Goal: Information Seeking & Learning: Learn about a topic

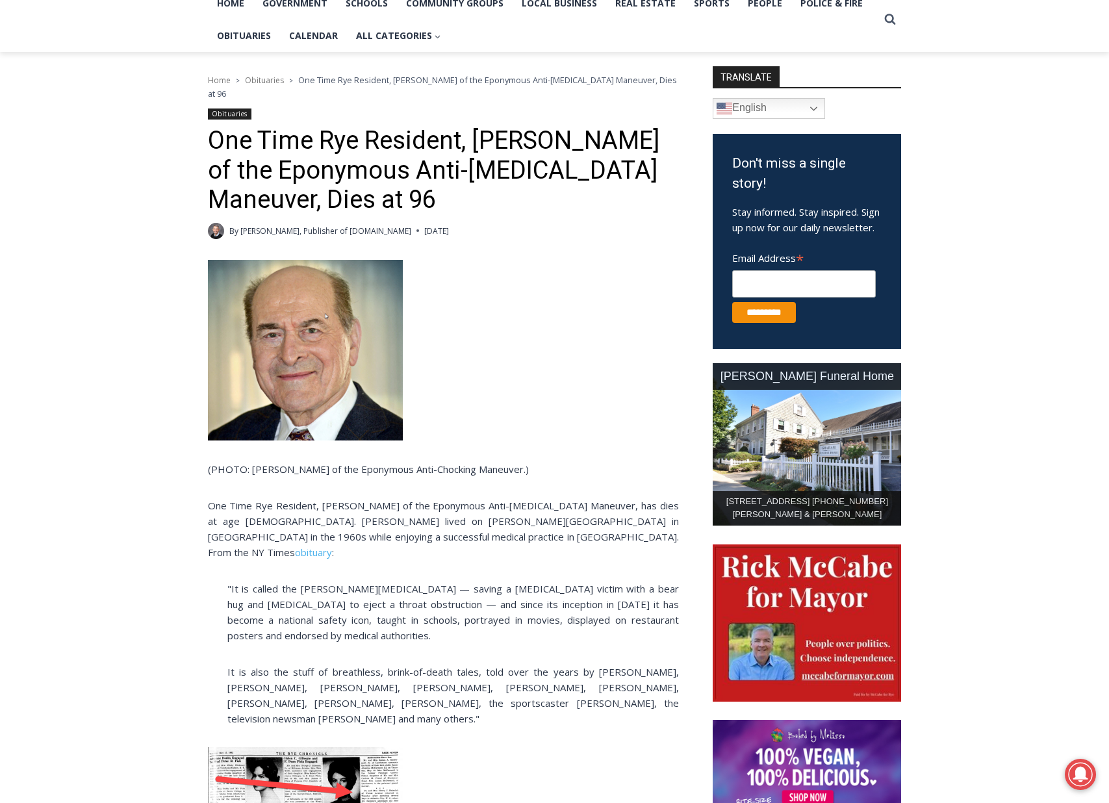
scroll to position [483, 0]
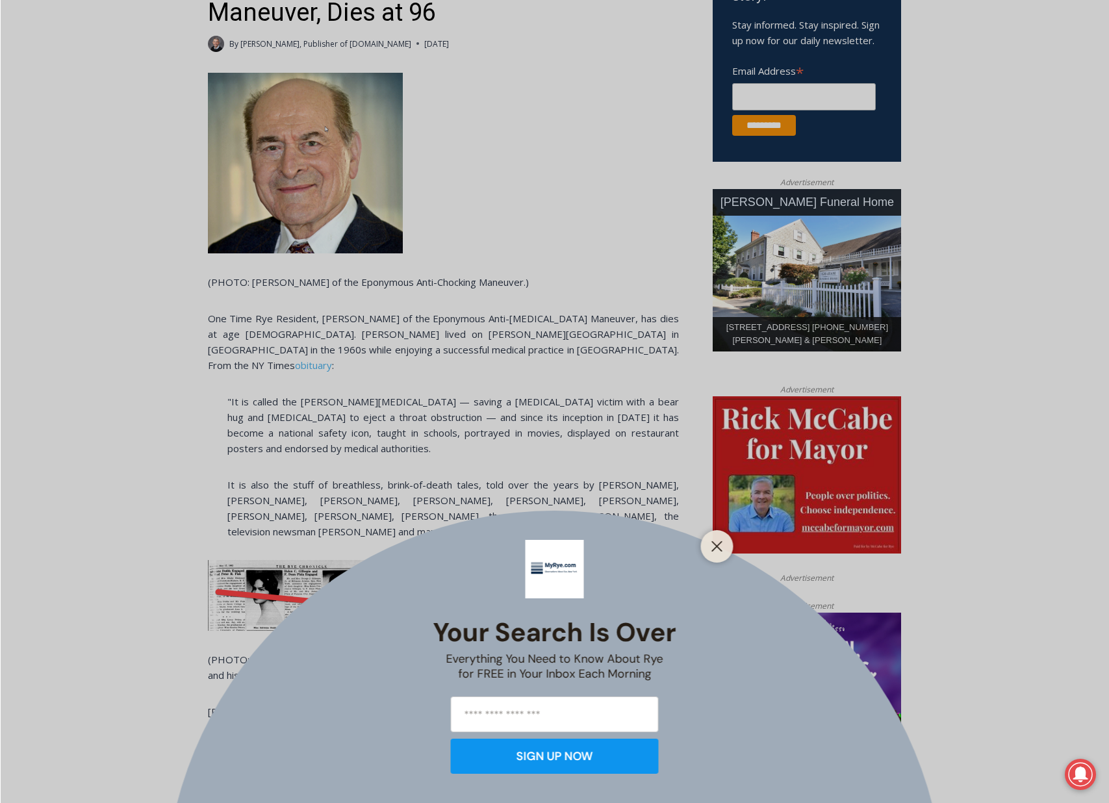
click at [262, 322] on div "Your Search is Over Everything You Need to Know About Rye for FREE in Your Inbo…" at bounding box center [554, 401] width 1109 height 803
click at [706, 542] on div at bounding box center [717, 546] width 32 height 32
click at [714, 543] on line "Close" at bounding box center [716, 546] width 9 height 9
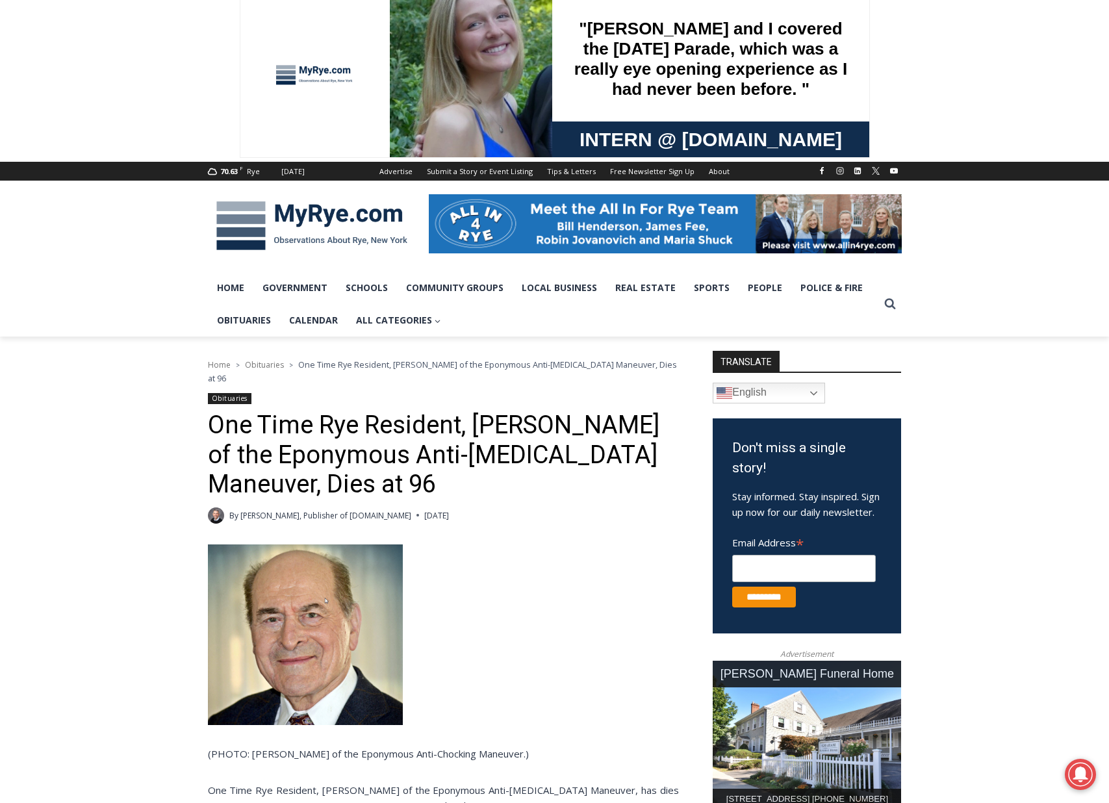
scroll to position [0, 0]
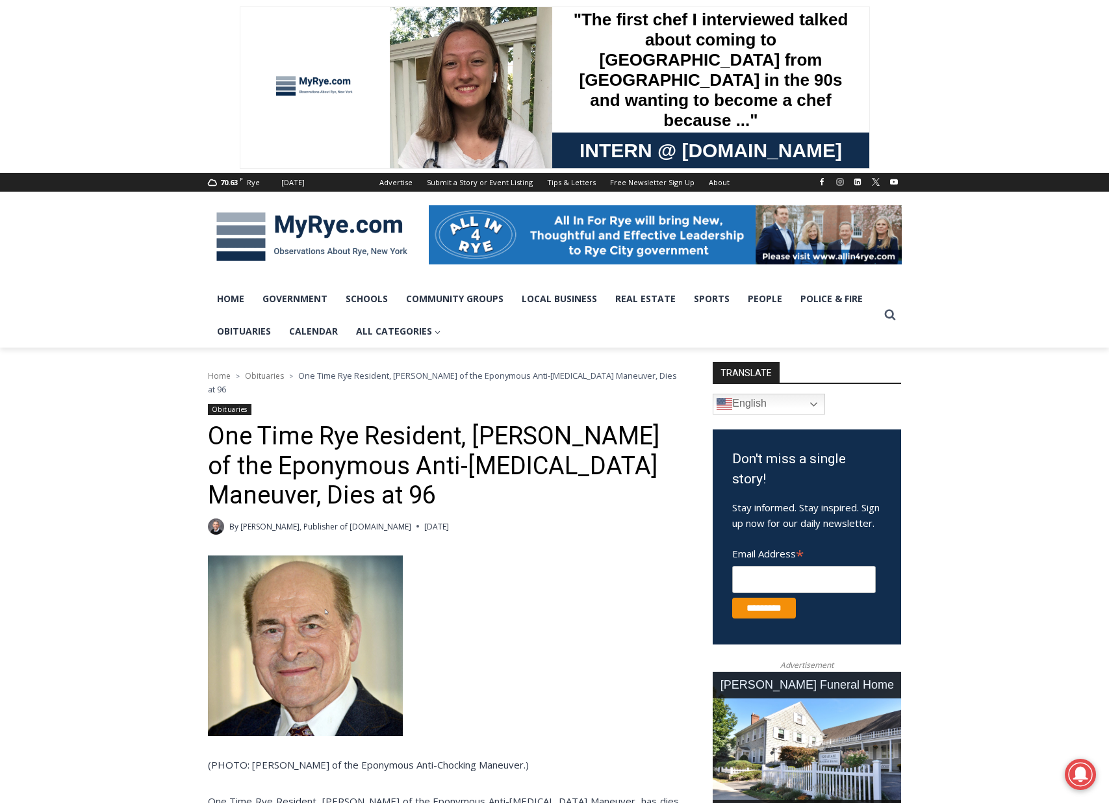
scroll to position [3, 0]
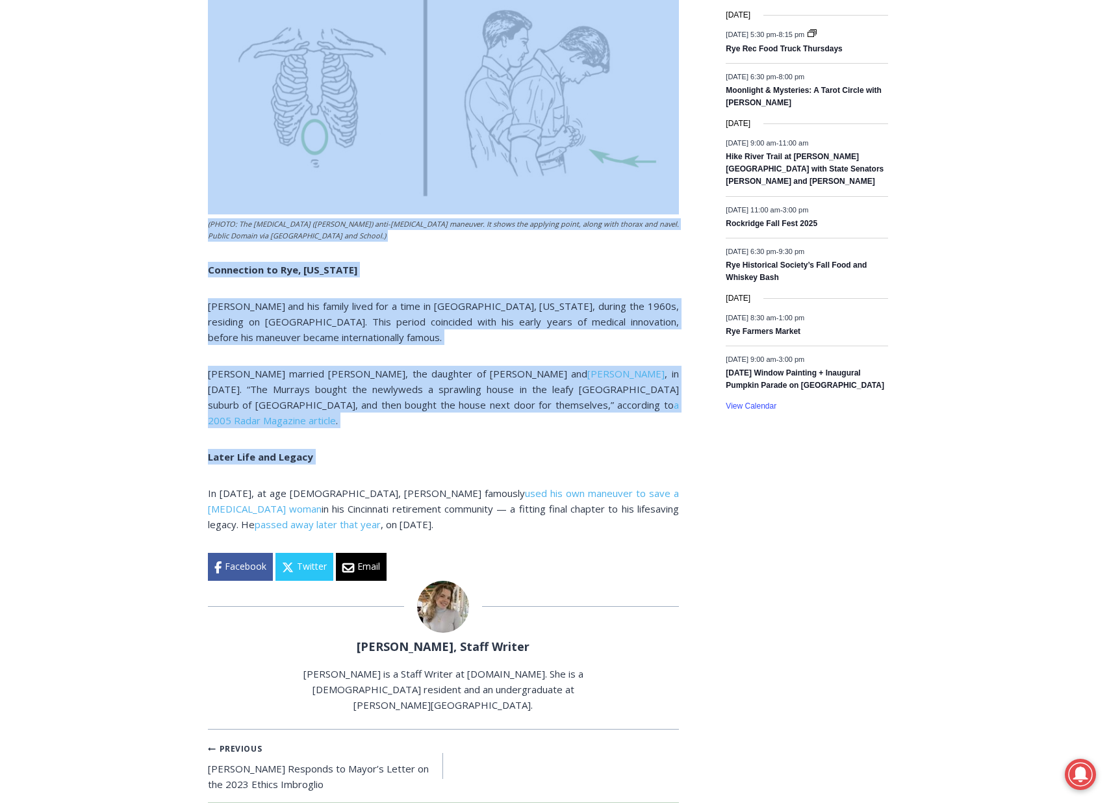
drag, startPoint x: 208, startPoint y: 281, endPoint x: 518, endPoint y: 477, distance: 366.8
copy div "Henry Judah Heimlich (1920–2016) was an American thoracic surgeon, researcher, …"
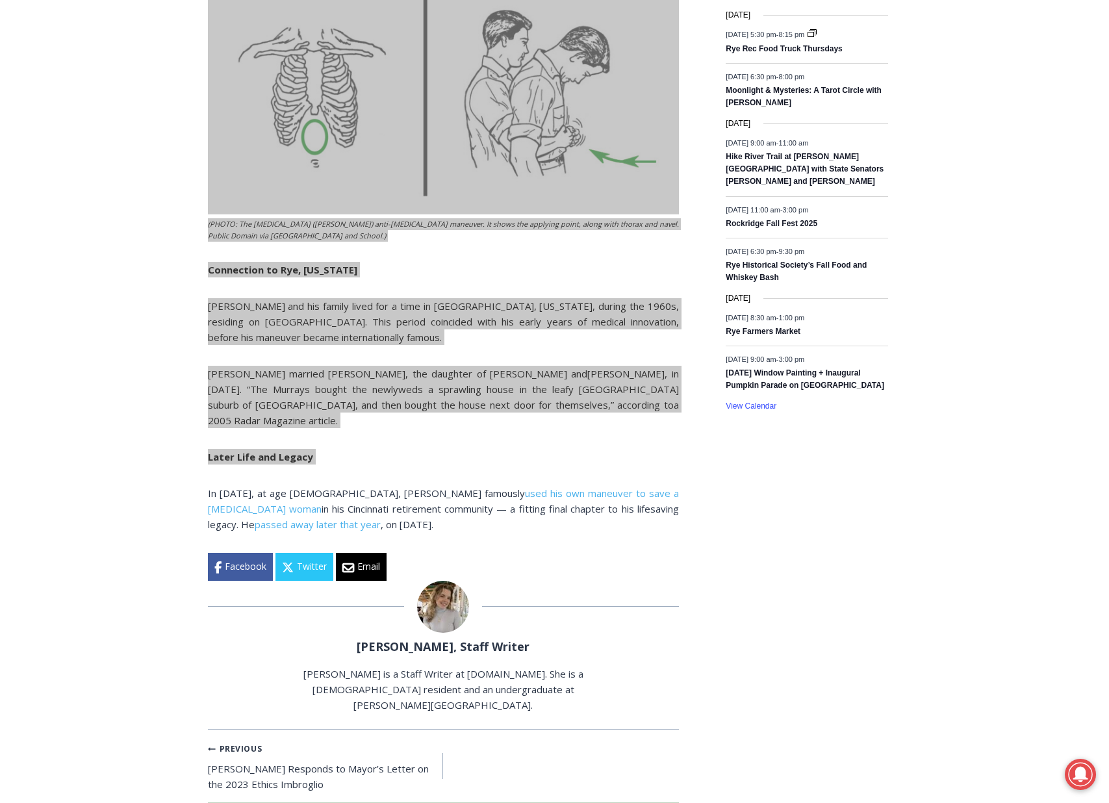
click at [134, 99] on div "Home > People > RyeGPT People of Note > RyeGPT People of Note: Inventor of Life…" at bounding box center [554, 59] width 1109 height 3142
